Goal: Task Accomplishment & Management: Complete application form

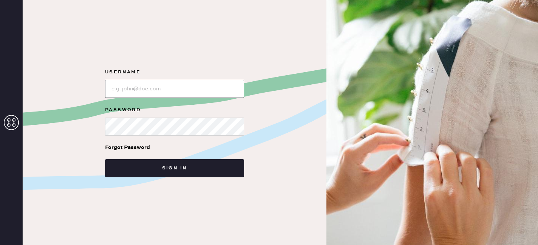
click at [217, 90] on input "loginName" at bounding box center [174, 89] width 139 height 18
type input "reformationsouthcoastplaza"
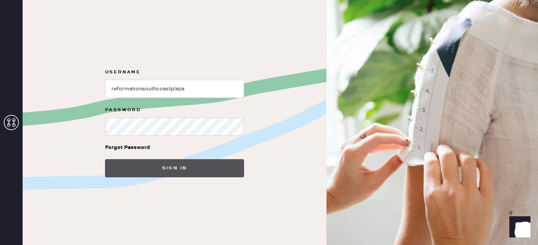
click at [202, 164] on button "Sign in" at bounding box center [174, 168] width 139 height 18
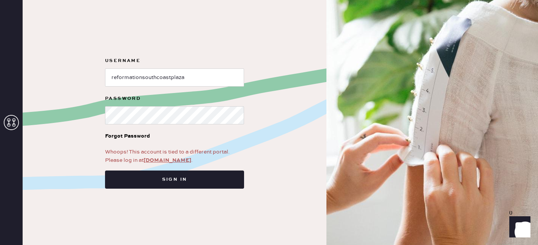
click at [181, 161] on link "app.hemster.co" at bounding box center [168, 160] width 48 height 7
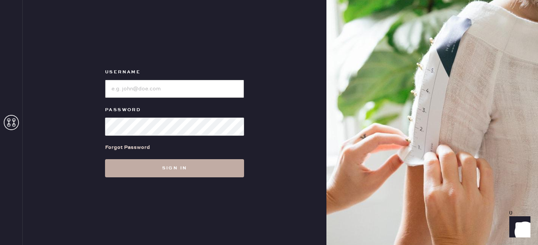
type input "reformationsouthcoastplaza"
click at [184, 162] on button "Sign in" at bounding box center [174, 168] width 139 height 18
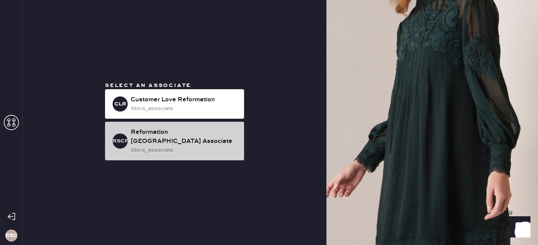
click at [181, 143] on div "Reformation [GEOGRAPHIC_DATA] Associate" at bounding box center [184, 137] width 107 height 18
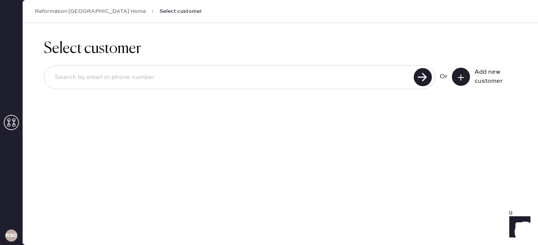
click at [326, 79] on input at bounding box center [230, 77] width 363 height 17
click at [464, 80] on icon at bounding box center [461, 78] width 8 height 8
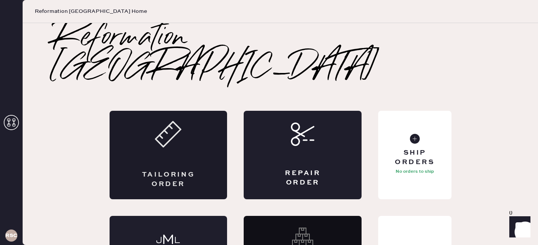
click at [189, 133] on div "Tailoring Order" at bounding box center [169, 155] width 118 height 88
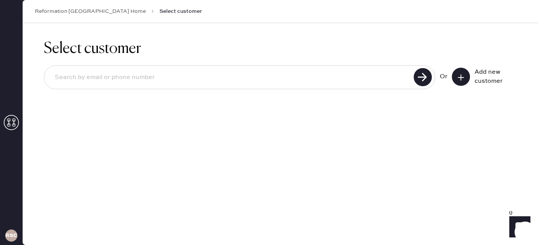
click at [348, 77] on input at bounding box center [230, 77] width 363 height 17
click at [291, 81] on input at bounding box center [230, 77] width 363 height 17
type input "7149551756"
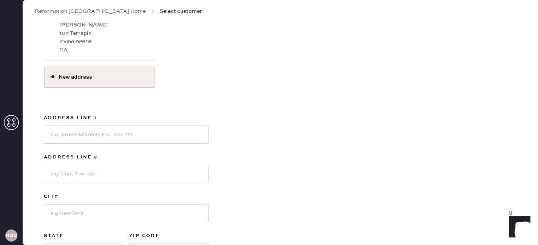
scroll to position [148, 0]
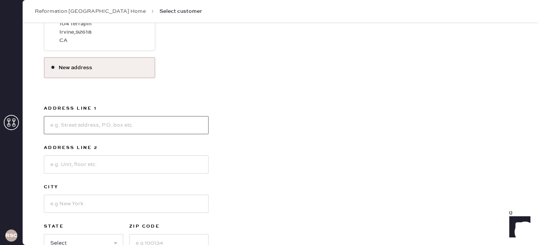
click at [104, 124] on input at bounding box center [126, 125] width 165 height 18
type input "[STREET_ADDRESS]"
click at [74, 206] on input at bounding box center [126, 204] width 165 height 18
type input "A"
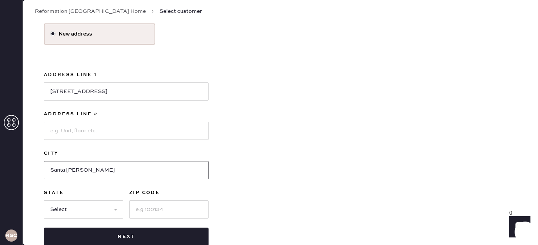
scroll to position [183, 0]
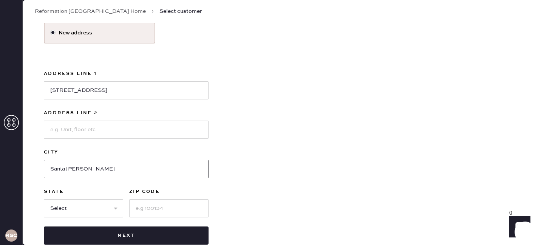
type input "Santa [PERSON_NAME]"
click at [143, 213] on input at bounding box center [168, 208] width 79 height 18
type input "92705"
click at [325, 145] on div "Use this address [PERSON_NAME][GEOGRAPHIC_DATA] CA New address Address Line [GE…" at bounding box center [280, 102] width 473 height 286
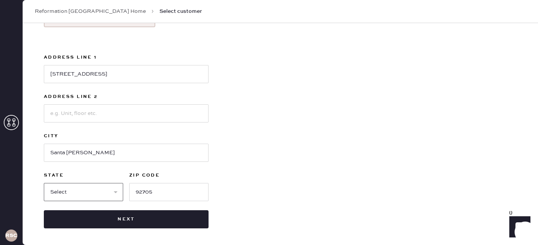
click at [78, 196] on select "Select AK AL AR AZ CA CO CT [GEOGRAPHIC_DATA] DE FL [GEOGRAPHIC_DATA] HI [GEOGR…" at bounding box center [83, 192] width 79 height 18
select select "CA"
click at [44, 183] on select "Select AK AL AR AZ CA CO CT [GEOGRAPHIC_DATA] DE FL [GEOGRAPHIC_DATA] HI [GEOGR…" at bounding box center [83, 192] width 79 height 18
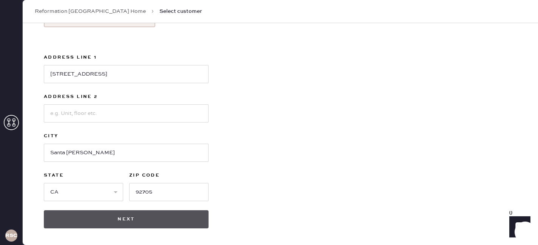
click at [158, 220] on button "Next" at bounding box center [126, 219] width 165 height 18
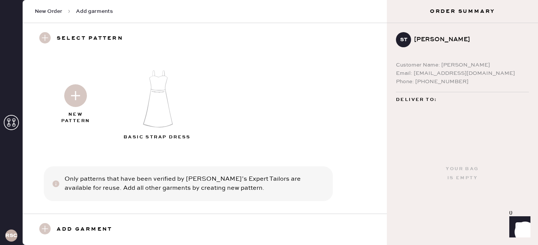
scroll to position [5, 0]
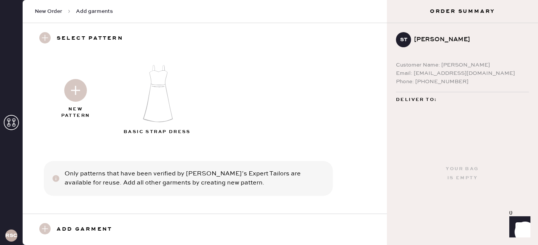
click at [77, 90] on img at bounding box center [75, 90] width 23 height 23
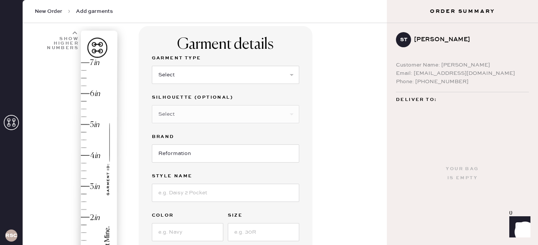
scroll to position [57, 0]
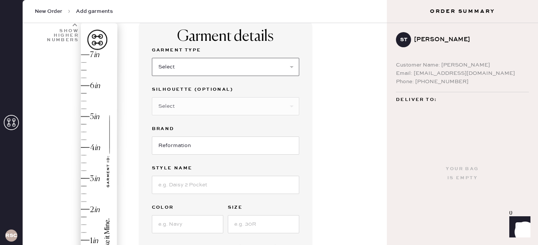
click at [218, 71] on select "Select Basic Skirt Jeans Leggings Pants Shorts Basic Sleeved Dress Basic Sleeve…" at bounding box center [225, 67] width 147 height 18
select select "6"
click at [152, 58] on select "Select Basic Skirt Jeans Leggings Pants Shorts Basic Sleeved Dress Basic Sleeve…" at bounding box center [225, 67] width 147 height 18
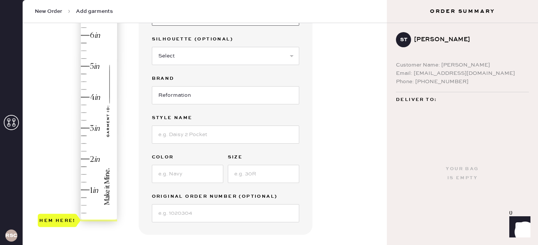
scroll to position [114, 0]
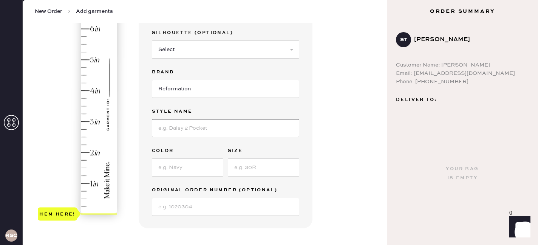
click at [210, 130] on input at bounding box center [225, 128] width 147 height 18
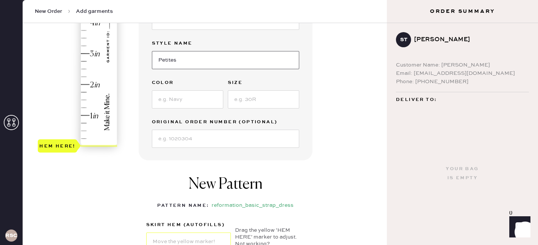
scroll to position [199, 0]
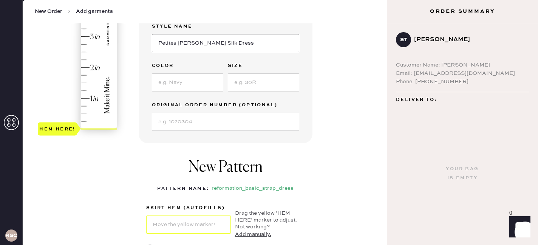
type input "Petites [PERSON_NAME] Silk Dress"
click at [178, 80] on input at bounding box center [187, 82] width 71 height 18
type input "Sunshine"
click at [257, 81] on input at bounding box center [263, 82] width 71 height 18
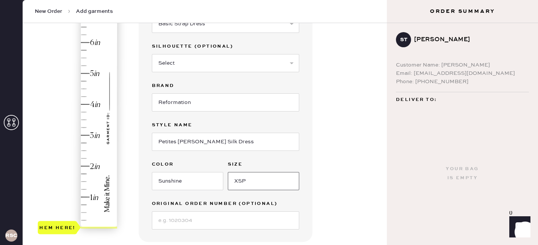
scroll to position [104, 0]
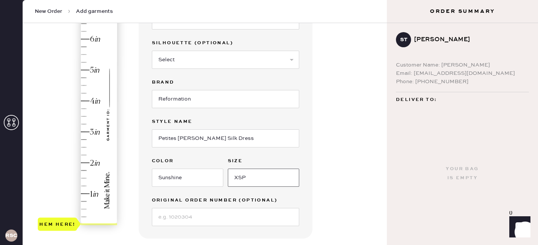
type input "XSP"
type input "1.5"
click at [87, 178] on div "Hem here!" at bounding box center [78, 116] width 80 height 223
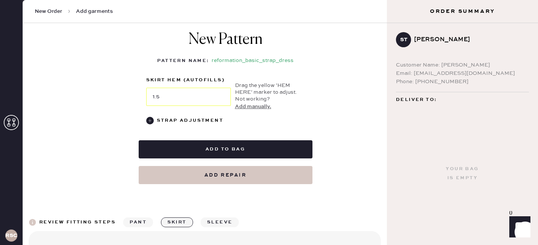
scroll to position [333, 0]
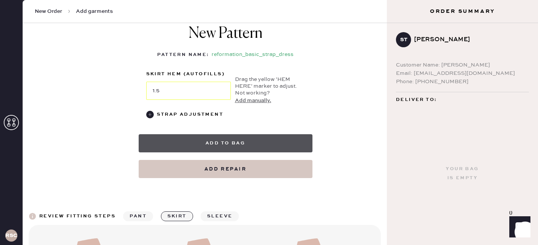
click at [243, 142] on button "Add to bag" at bounding box center [226, 143] width 174 height 18
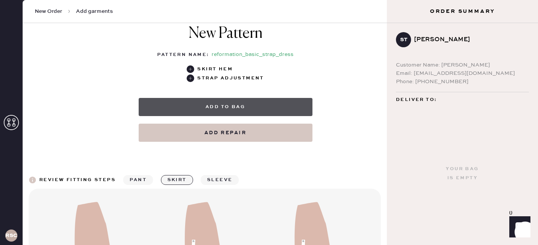
select select
select select "6"
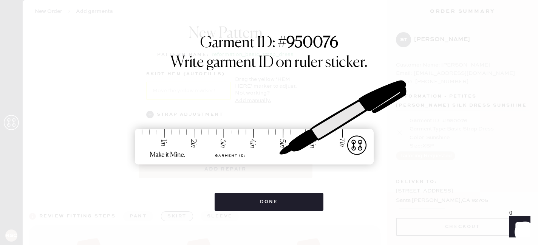
click at [243, 142] on img at bounding box center [268, 122] width 283 height 125
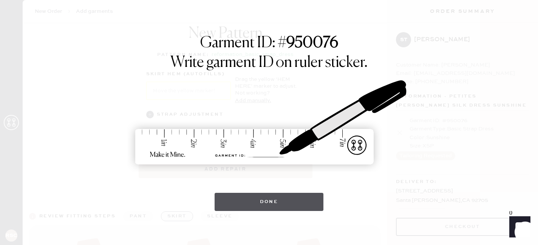
click at [251, 198] on button "Done" at bounding box center [269, 202] width 109 height 18
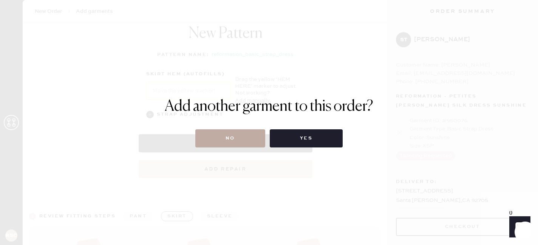
click at [227, 140] on button "No" at bounding box center [230, 138] width 70 height 18
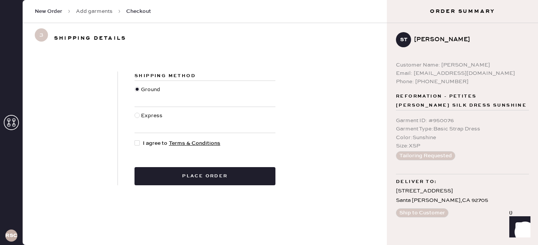
click at [139, 144] on div at bounding box center [137, 142] width 5 height 5
click at [135, 139] on input "I agree to Terms & Conditions" at bounding box center [135, 139] width 0 height 0
checkbox input "true"
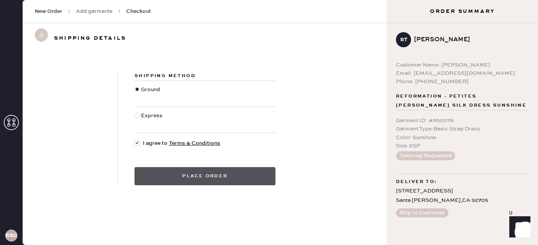
click at [210, 176] on button "Place order" at bounding box center [205, 176] width 141 height 18
